Goal: Check status: Check status

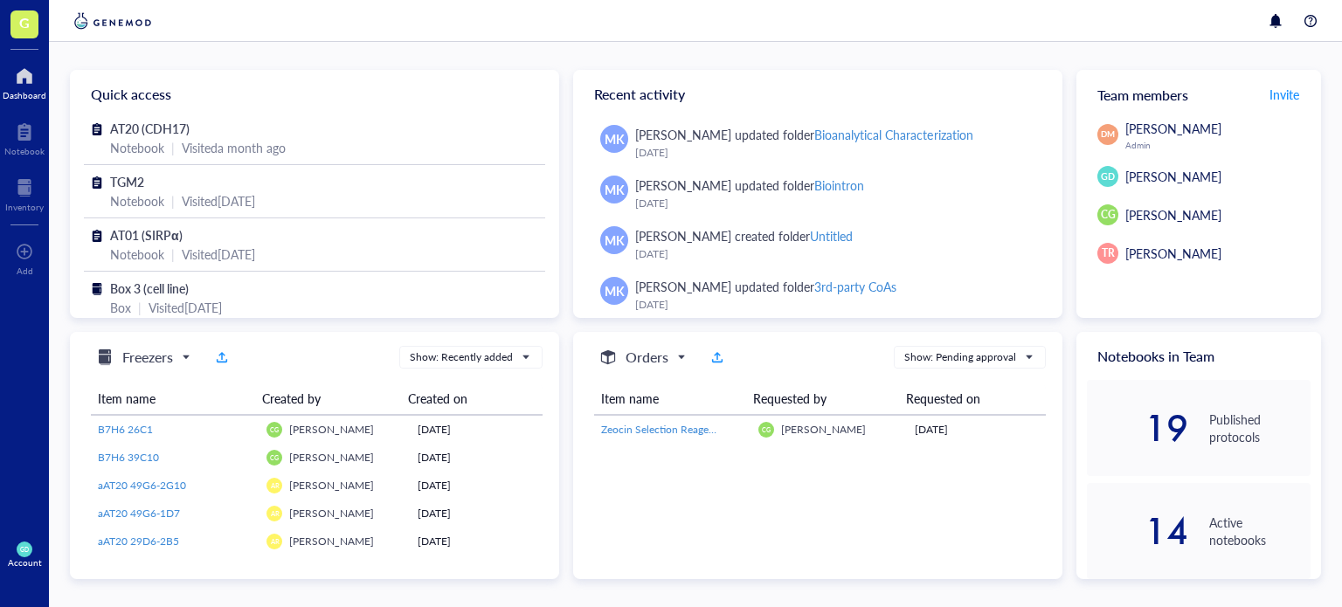
scroll to position [1093, 0]
click at [21, 143] on div at bounding box center [24, 132] width 40 height 28
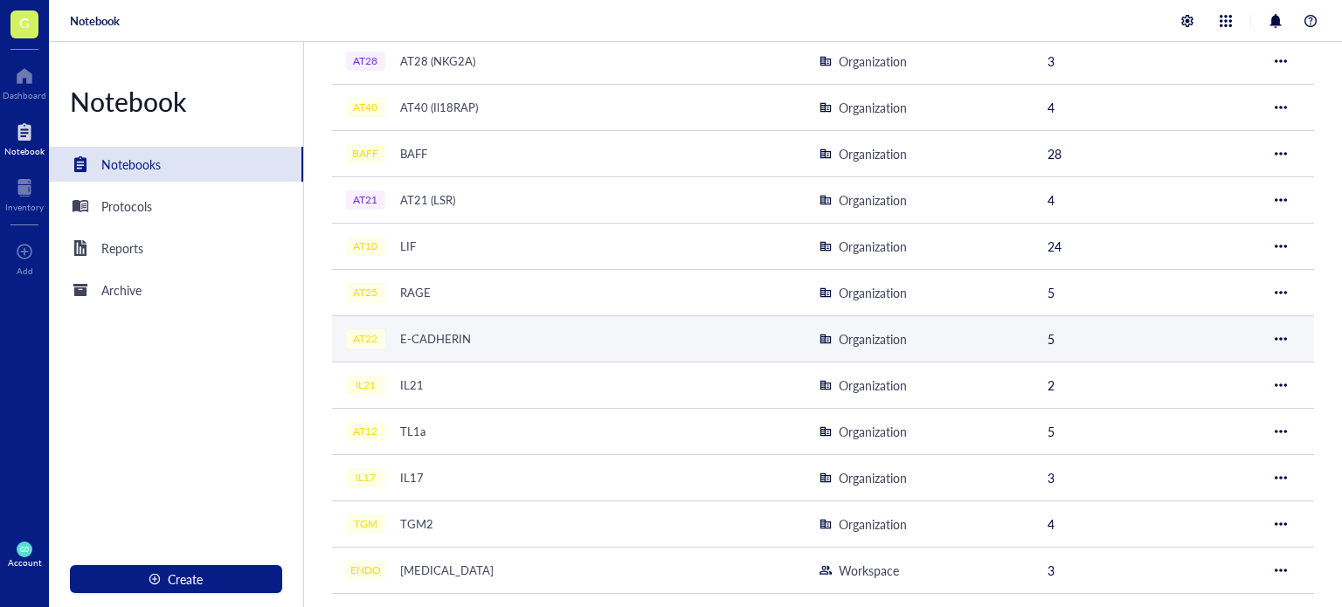
scroll to position [755, 0]
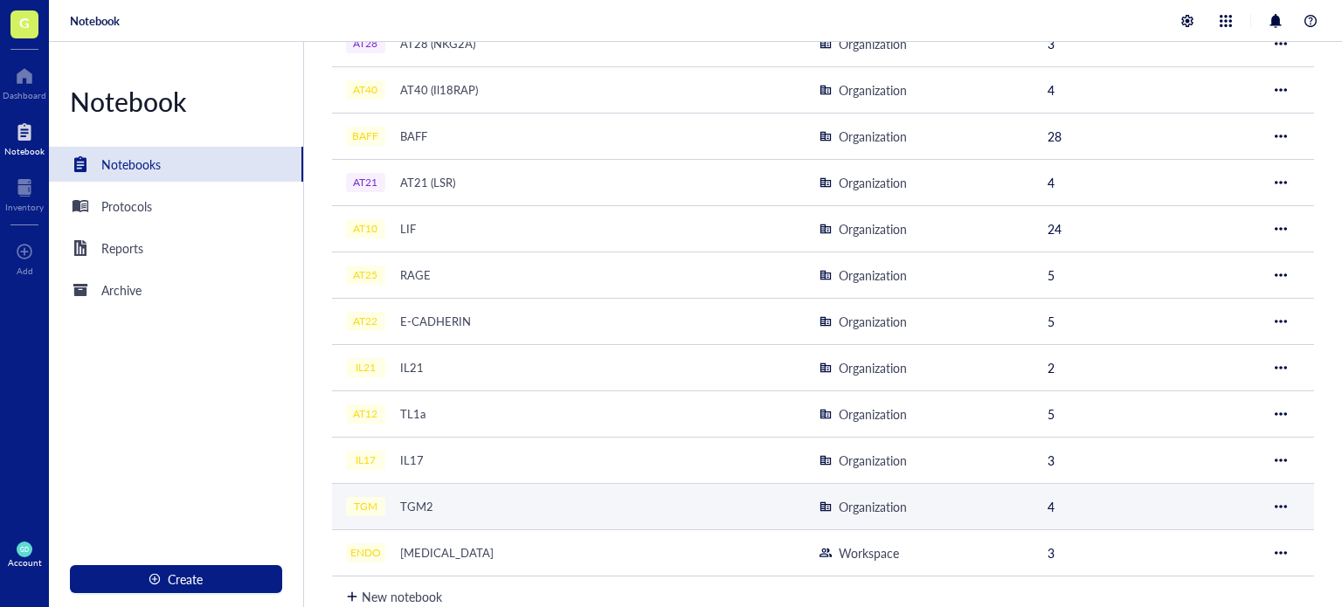
click at [424, 501] on div "TGM2" at bounding box center [416, 506] width 49 height 24
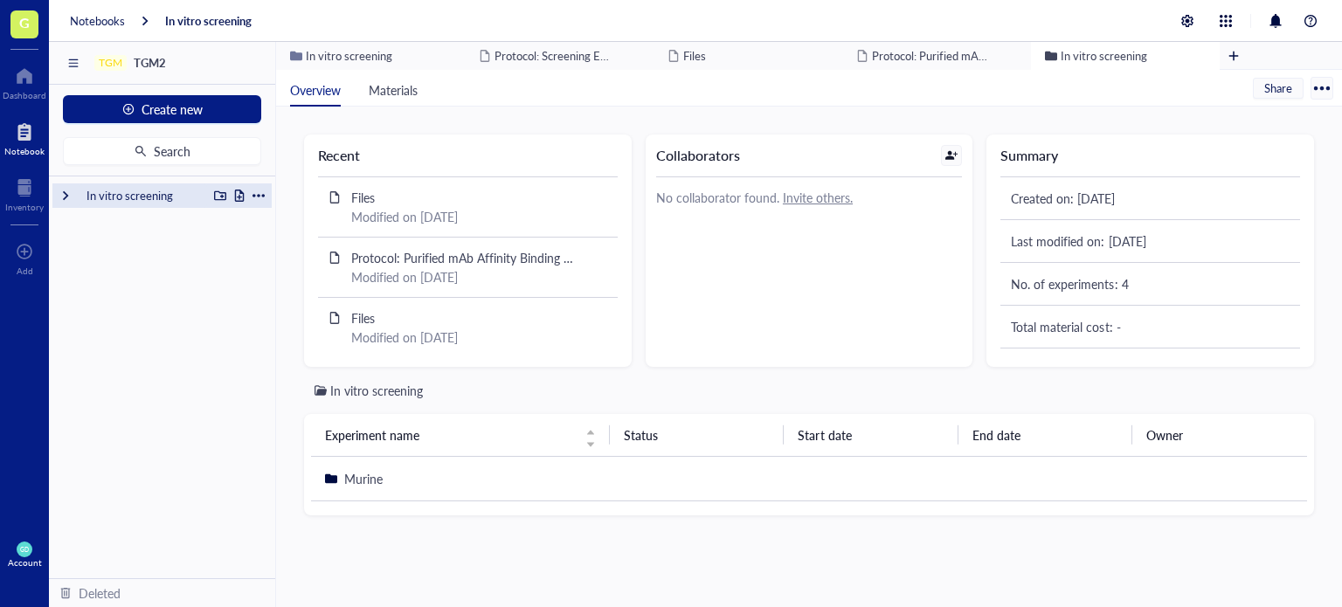
click at [105, 195] on div "In vitro screening" at bounding box center [143, 195] width 128 height 24
click at [70, 195] on div at bounding box center [65, 196] width 12 height 12
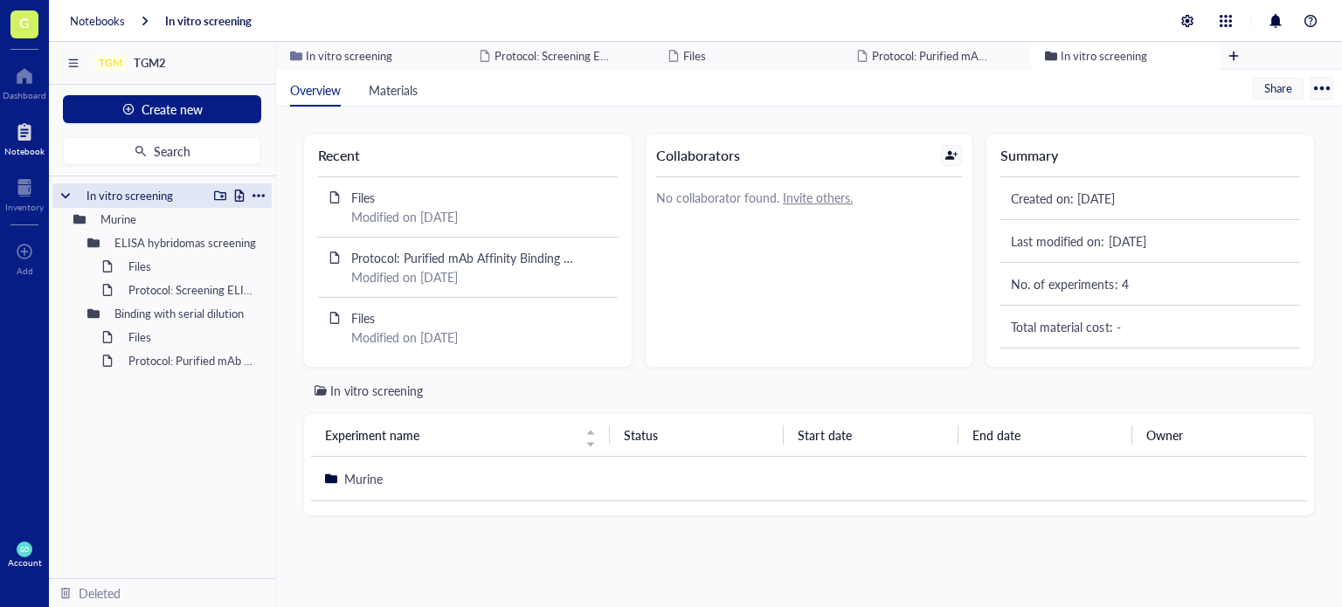
click at [66, 195] on div at bounding box center [65, 196] width 12 height 12
